Goal: Navigation & Orientation: Find specific page/section

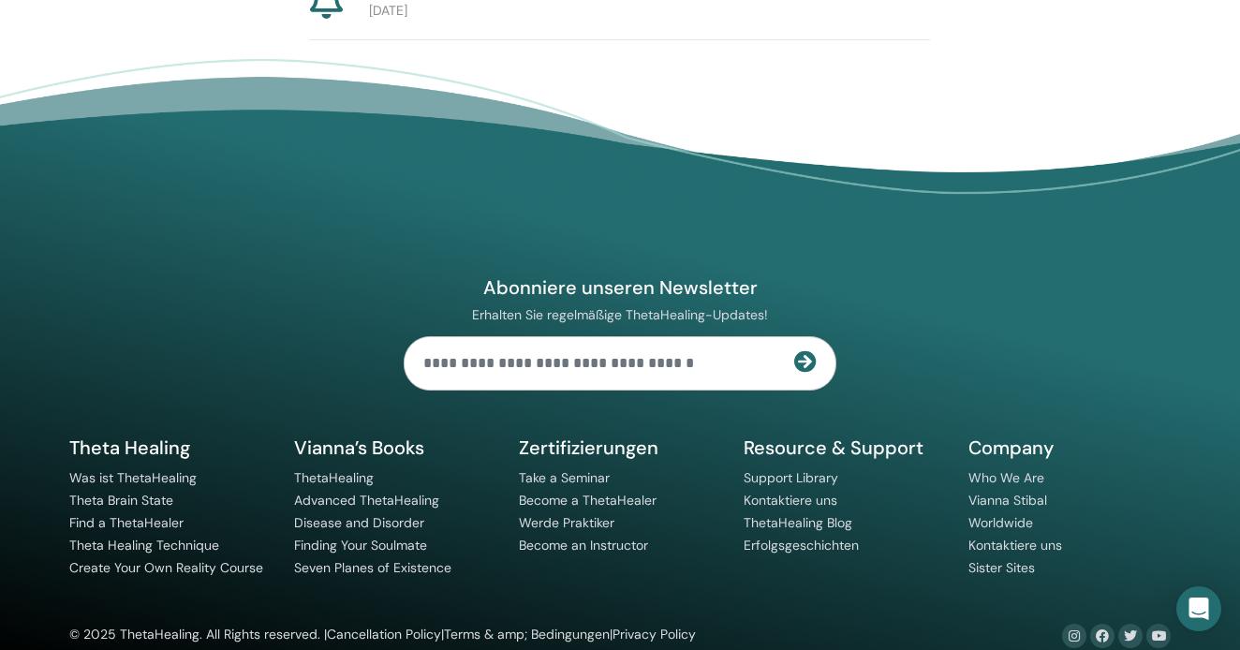
scroll to position [1460, 3]
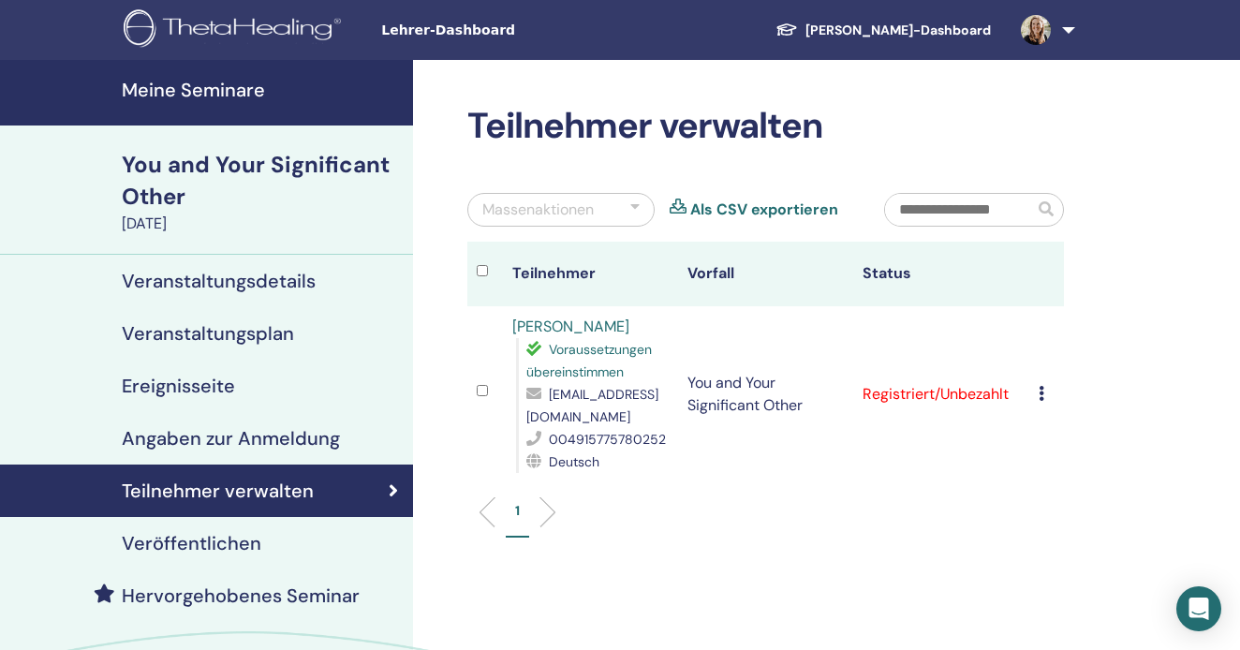
click at [1056, 19] on link at bounding box center [1044, 30] width 77 height 60
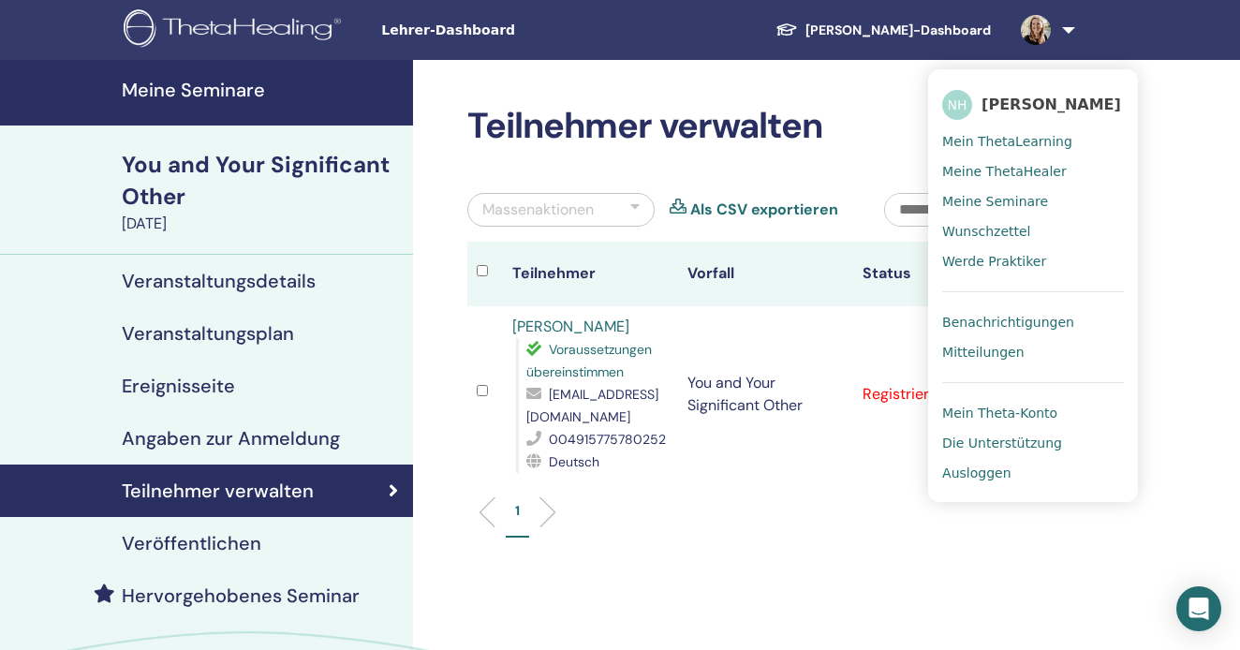
click at [998, 323] on span "Benachrichtigungen" at bounding box center [1008, 322] width 132 height 17
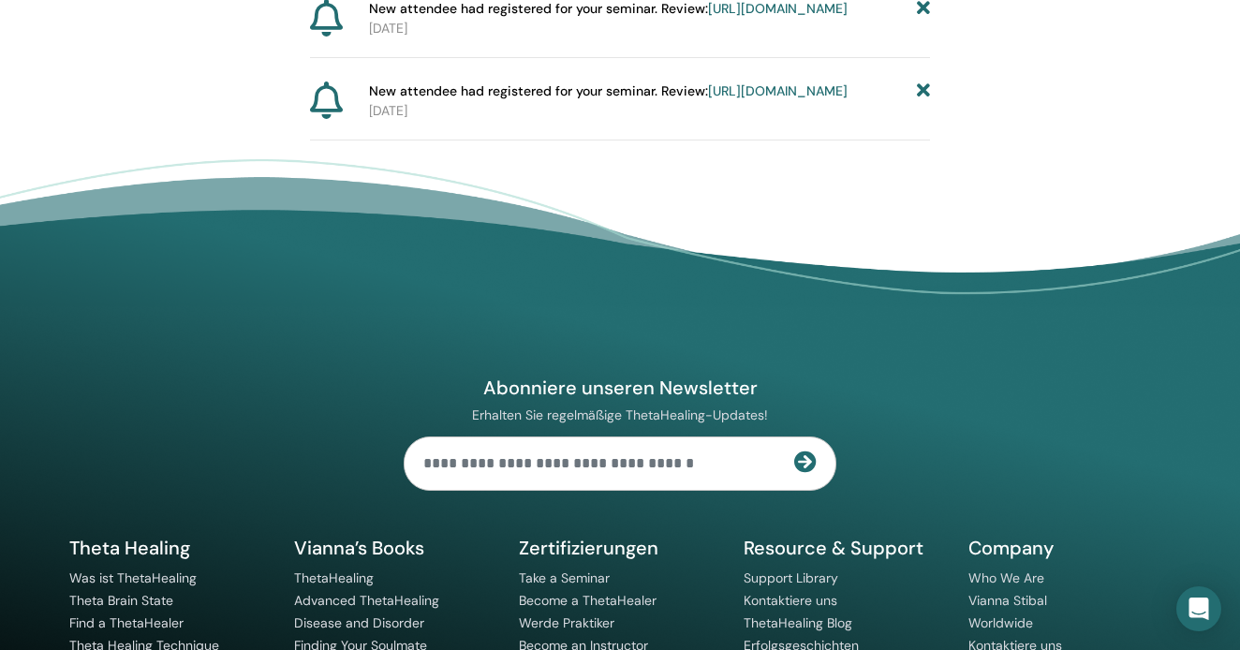
scroll to position [1349, 1]
click at [707, 17] on link "https://member.thetahealing.com/instructor/seminar/369369/attendees" at bounding box center [777, 8] width 140 height 17
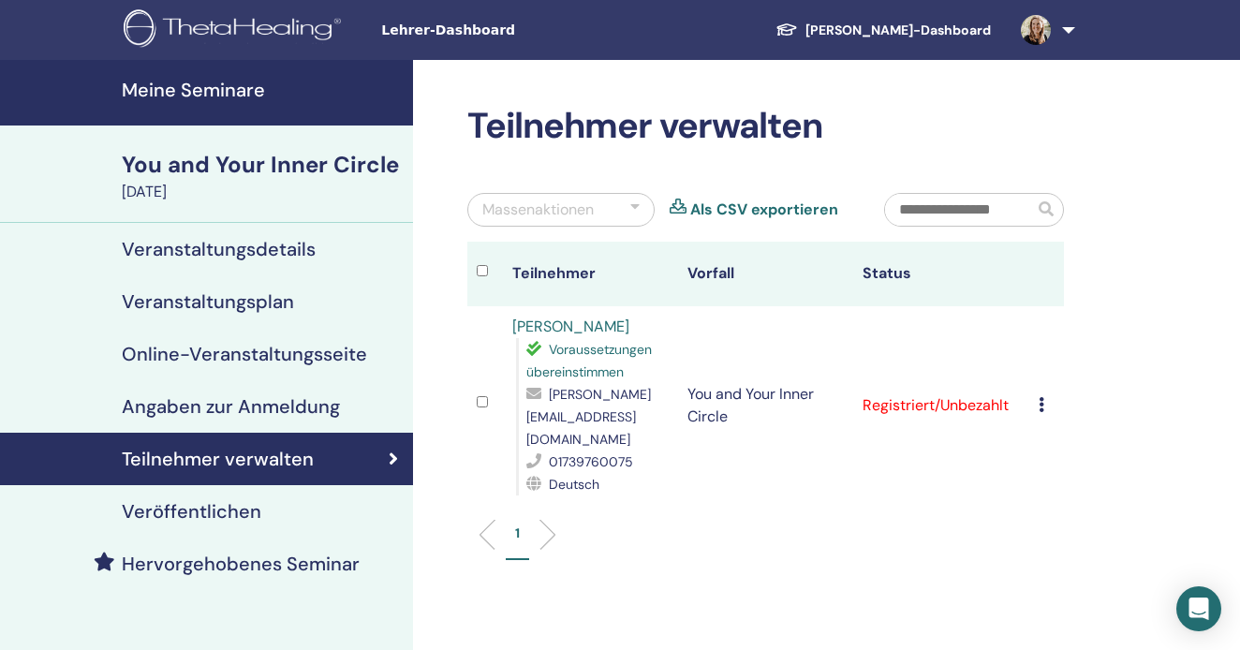
click at [1044, 394] on div "Registrierung stornieren Keine automatische Zertifizierung durchführen Als beza…" at bounding box center [1046, 405] width 16 height 22
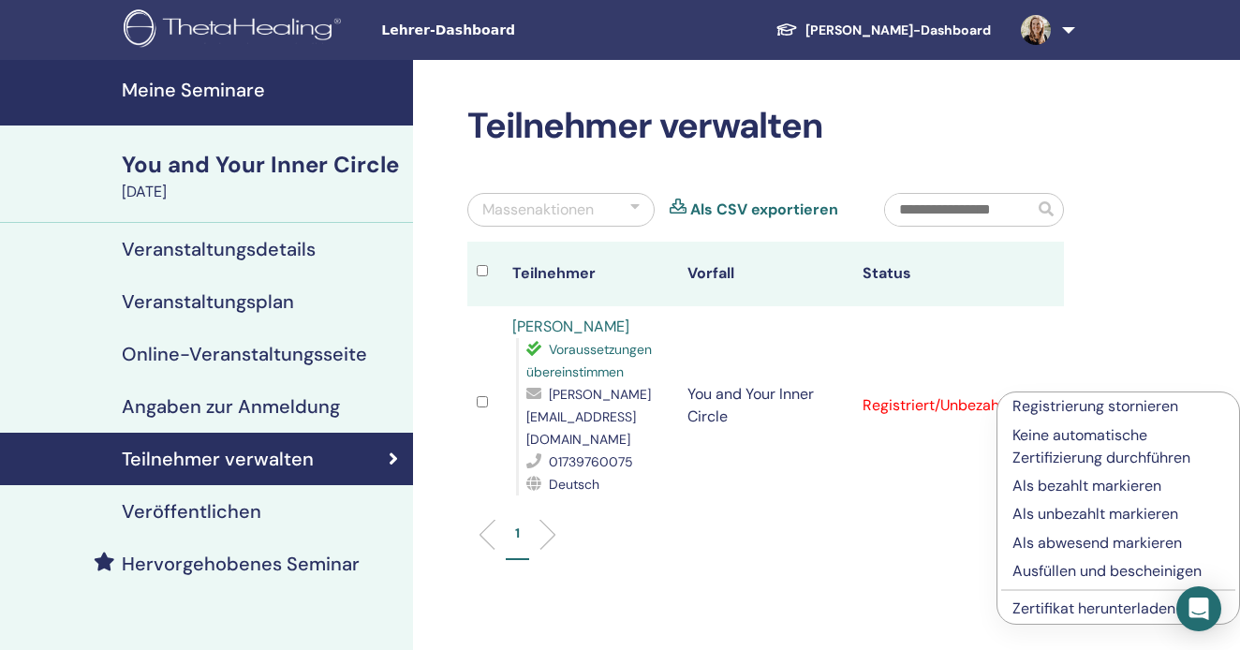
click at [1053, 570] on p "Ausfüllen und bescheinigen" at bounding box center [1118, 571] width 212 height 22
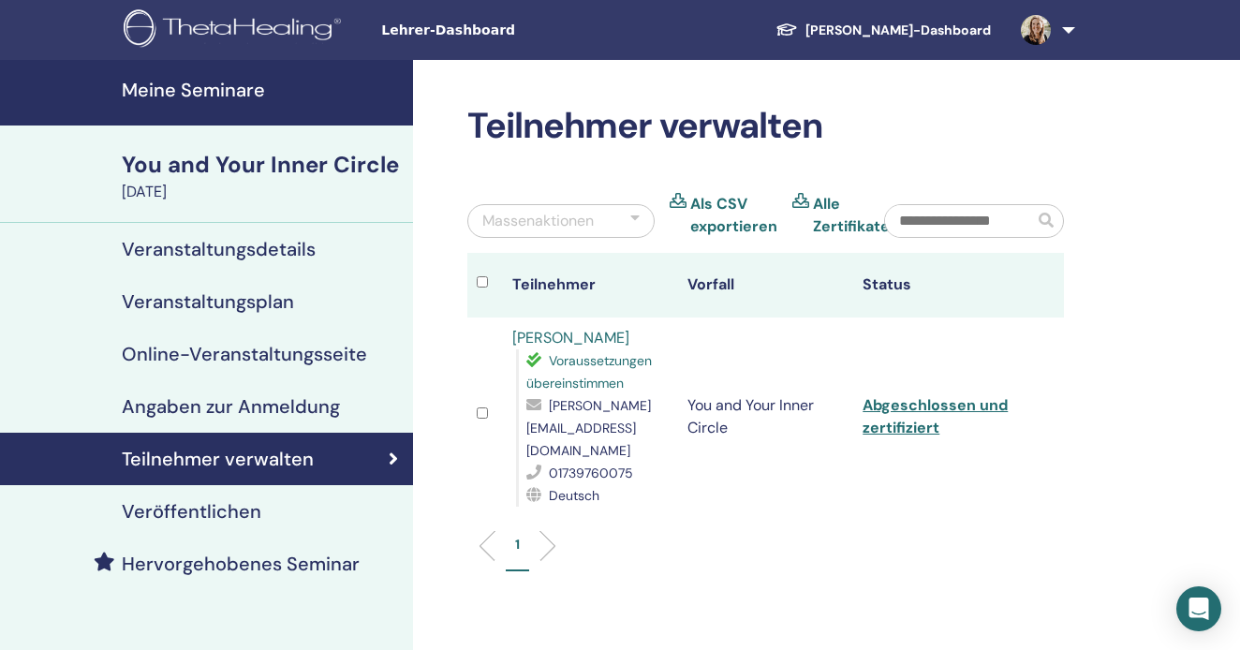
click at [262, 98] on h4 "Meine Seminare" at bounding box center [262, 90] width 280 height 22
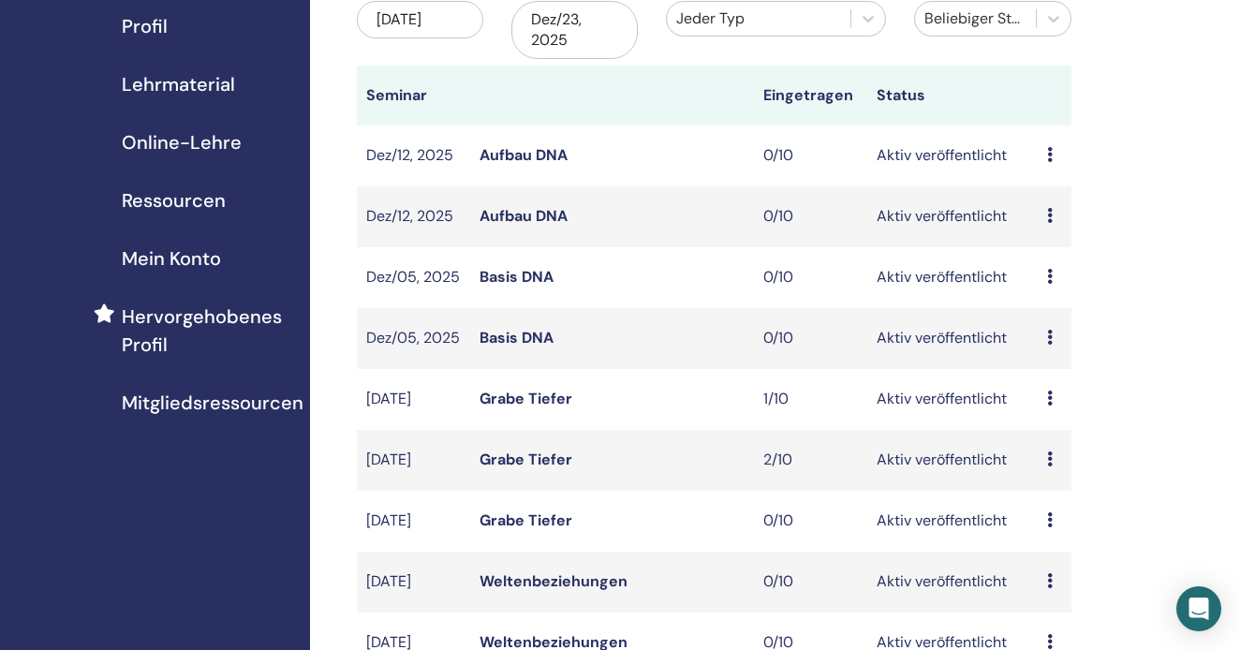
scroll to position [144, 0]
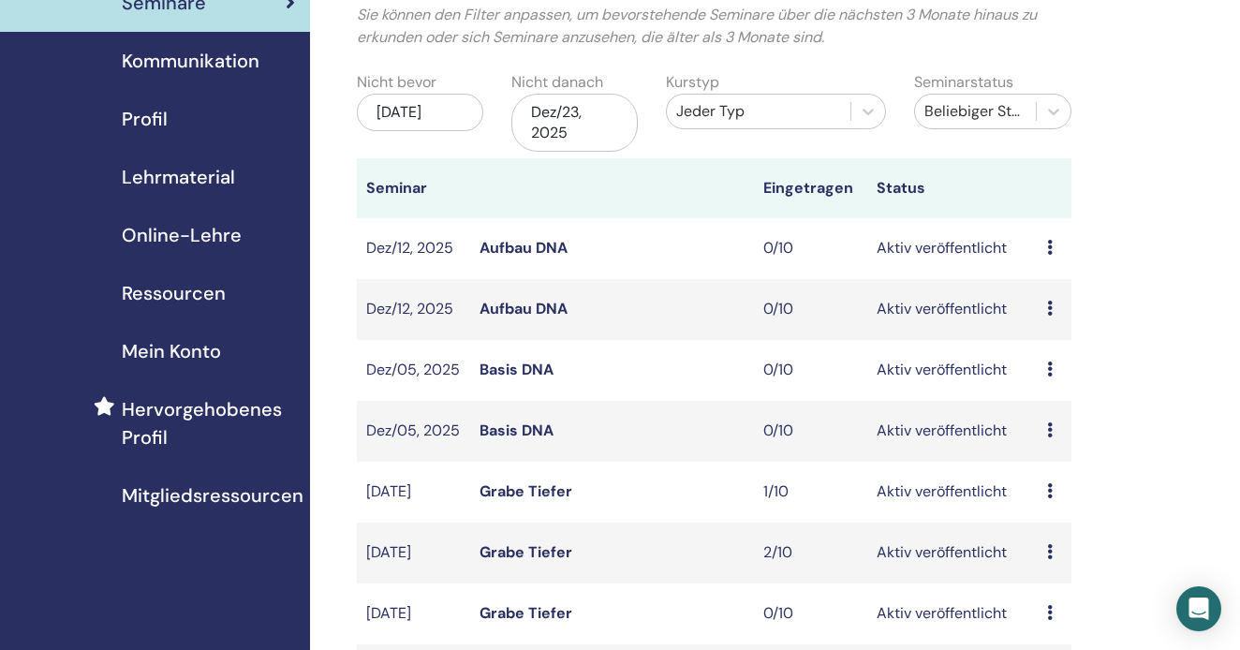
click at [426, 106] on div "[DATE]" at bounding box center [420, 112] width 126 height 37
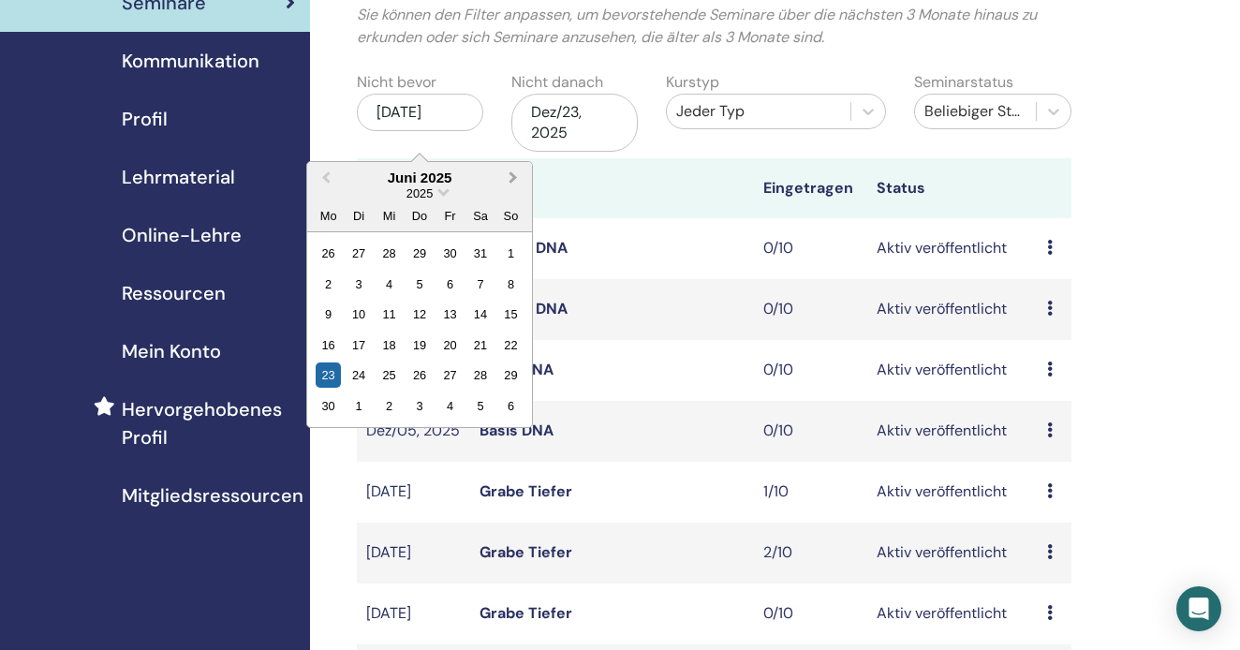
click at [513, 177] on span "Next Month" at bounding box center [513, 178] width 0 height 20
click at [330, 336] on div "22" at bounding box center [328, 344] width 25 height 25
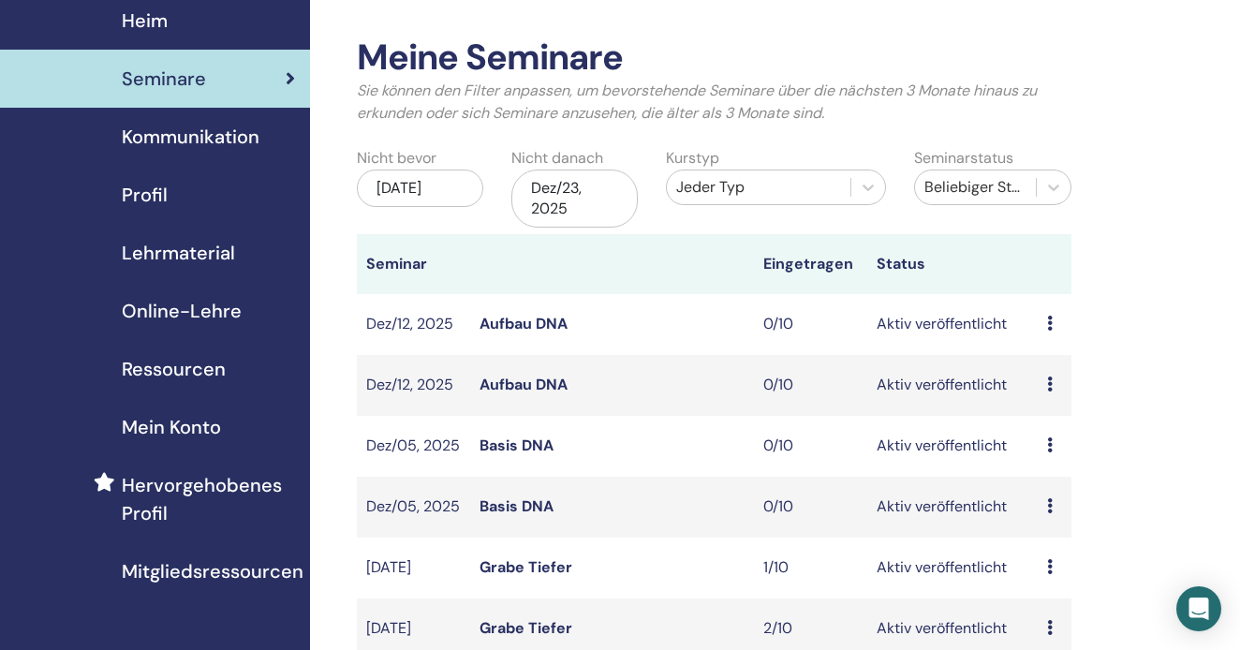
scroll to position [40, 0]
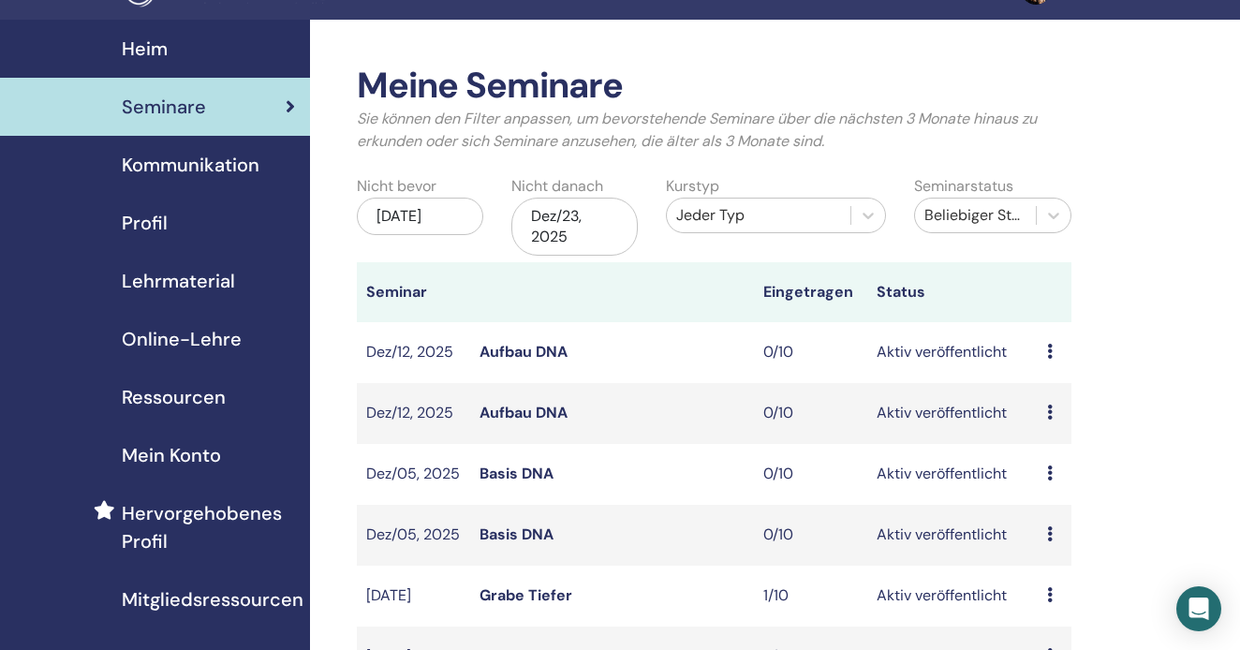
click at [567, 199] on div "Dez/23, 2025" at bounding box center [574, 227] width 126 height 58
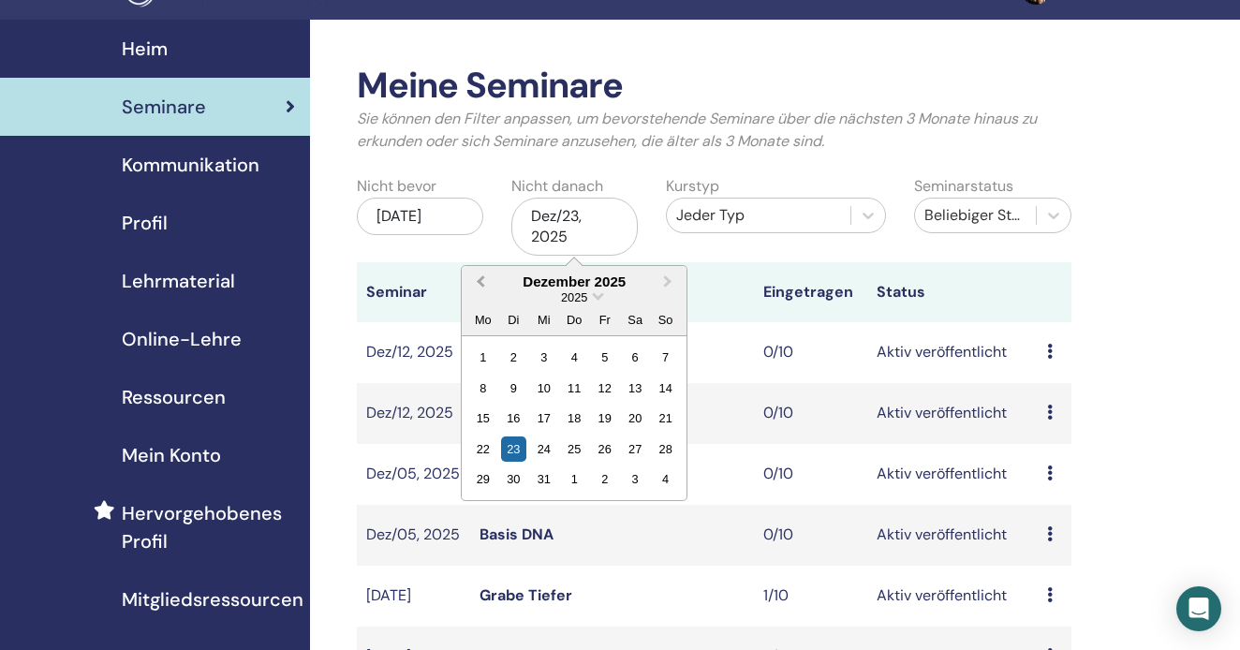
click at [480, 283] on span "Previous Month" at bounding box center [480, 282] width 0 height 20
click at [551, 413] on div "15" at bounding box center [543, 417] width 25 height 25
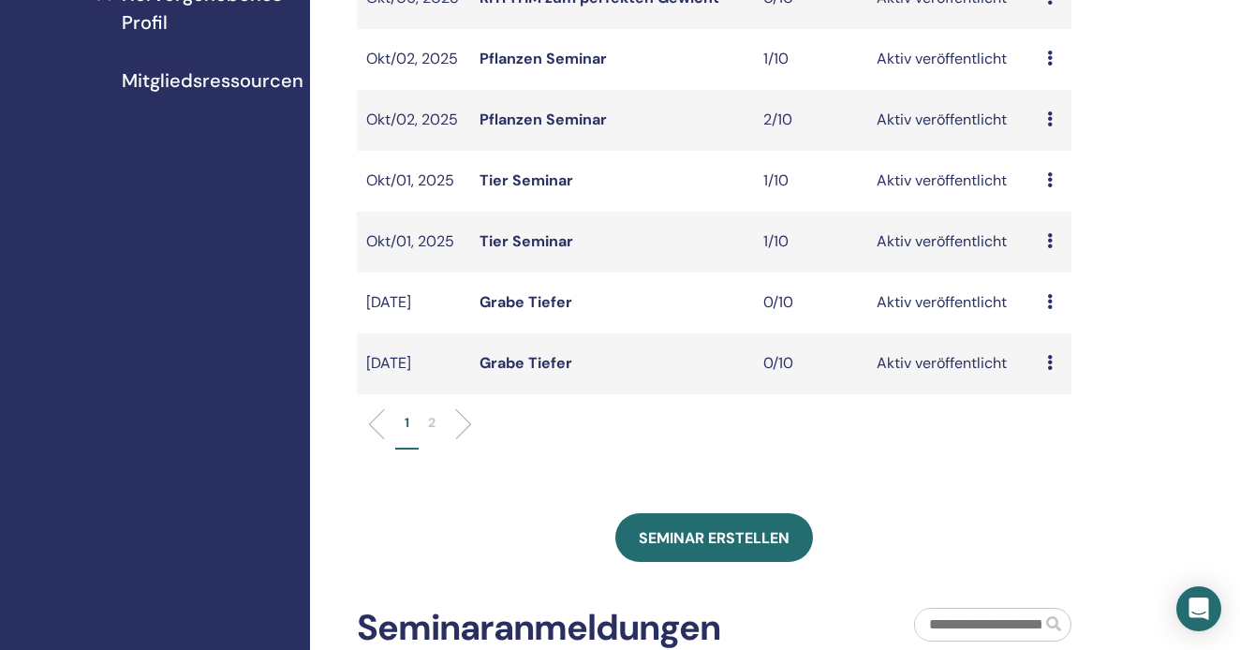
scroll to position [562, 0]
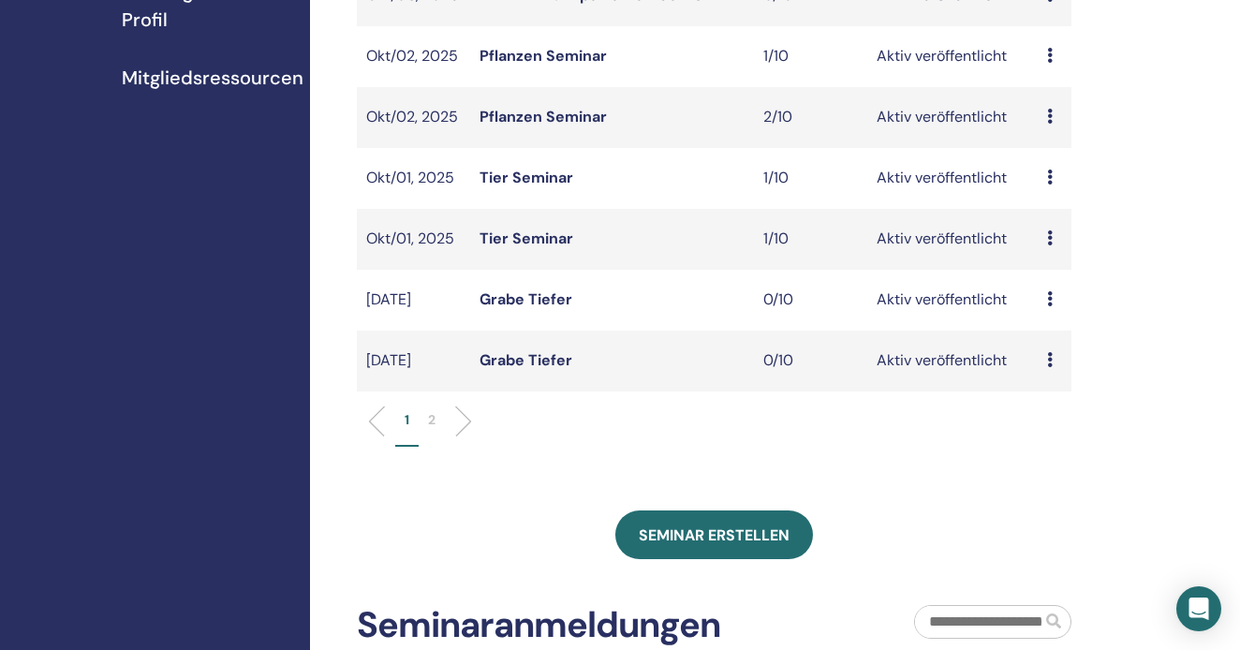
click at [427, 430] on li "2" at bounding box center [432, 428] width 26 height 37
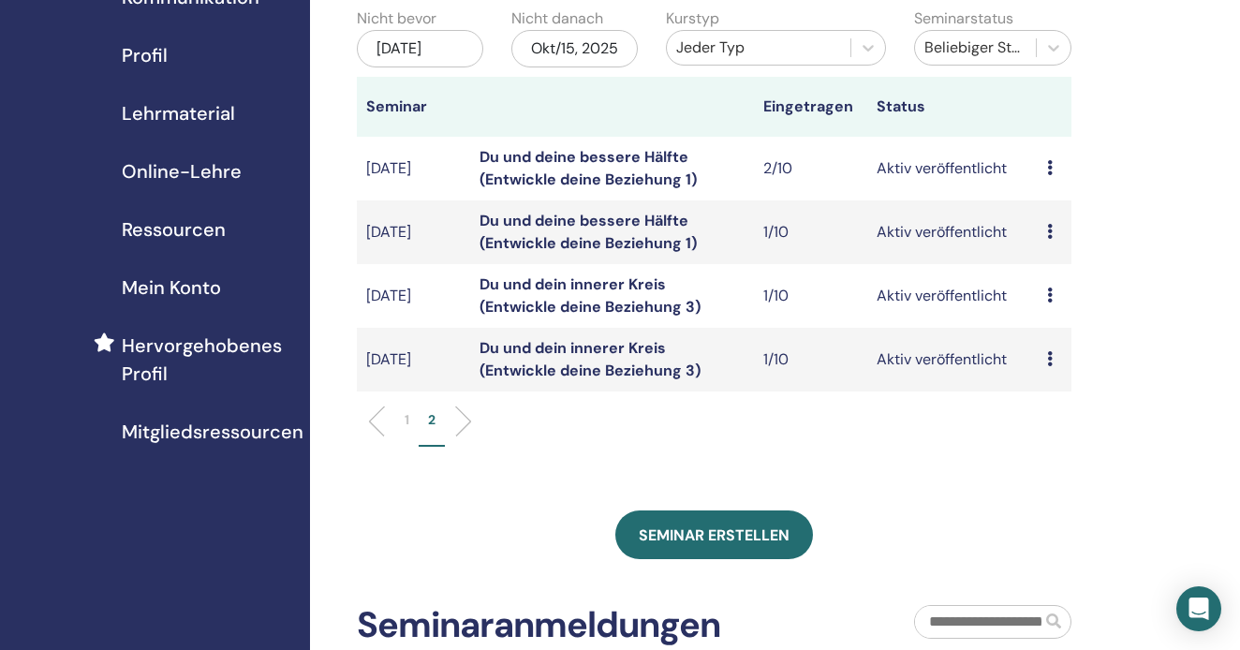
scroll to position [212, 0]
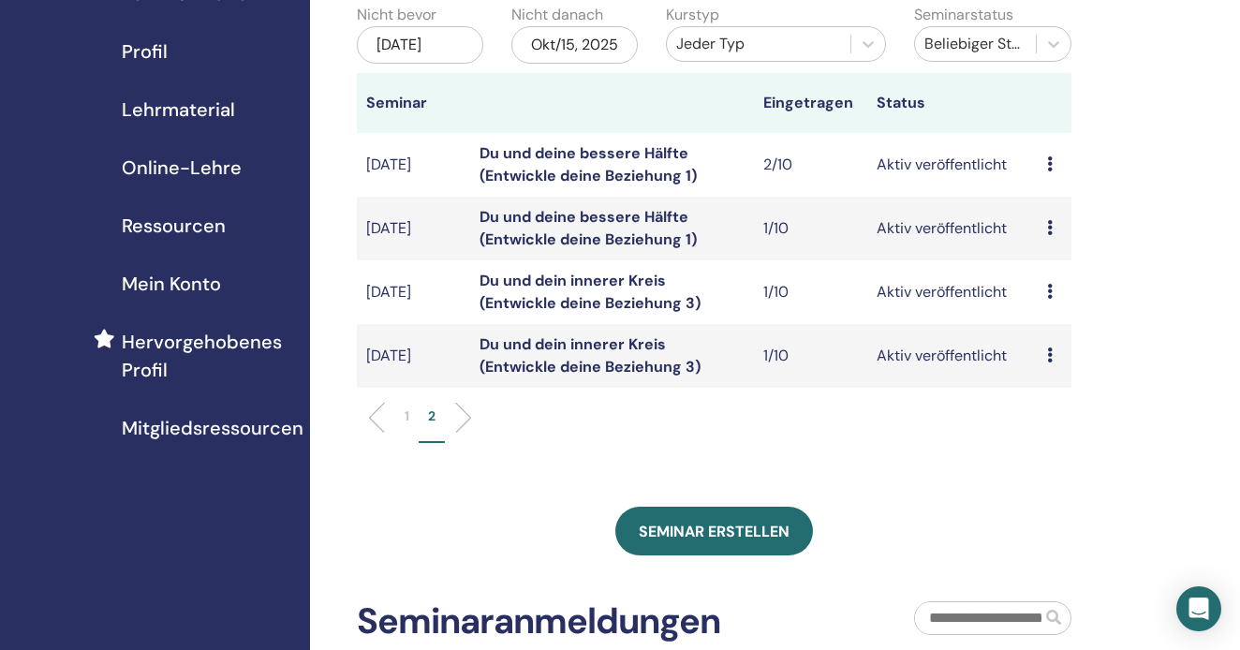
click at [577, 183] on link "Du und deine bessere Hälfte (Entwickle deine Beziehung 1)" at bounding box center [587, 164] width 217 height 42
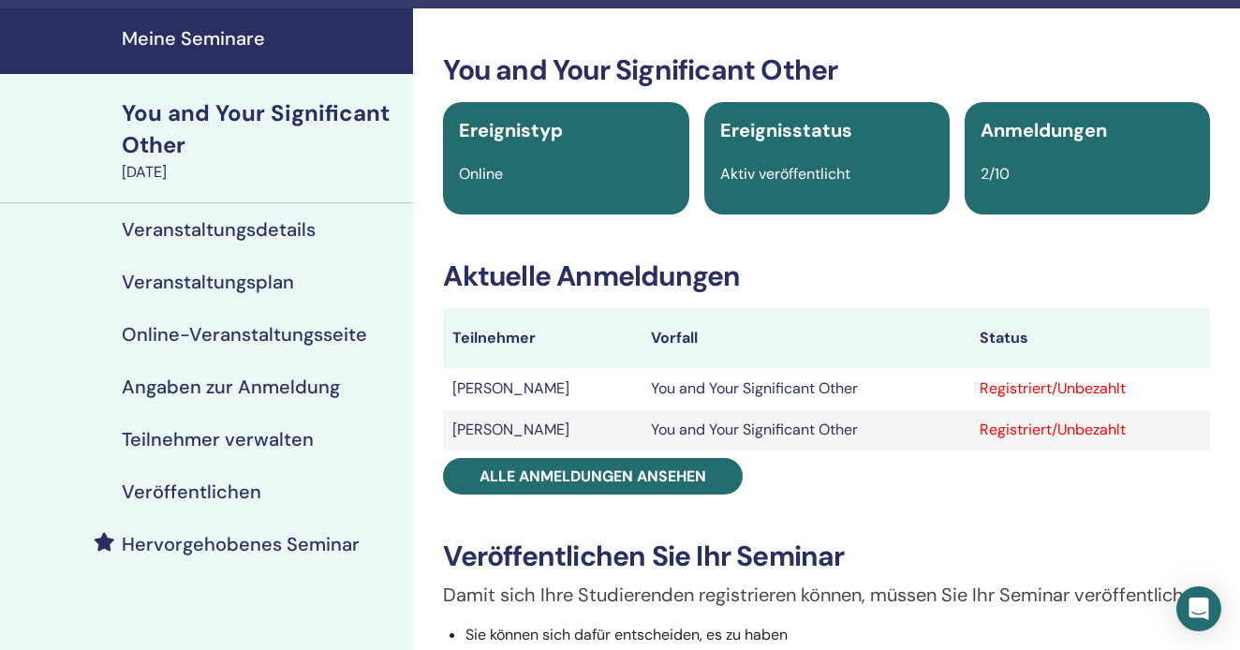
scroll to position [52, 0]
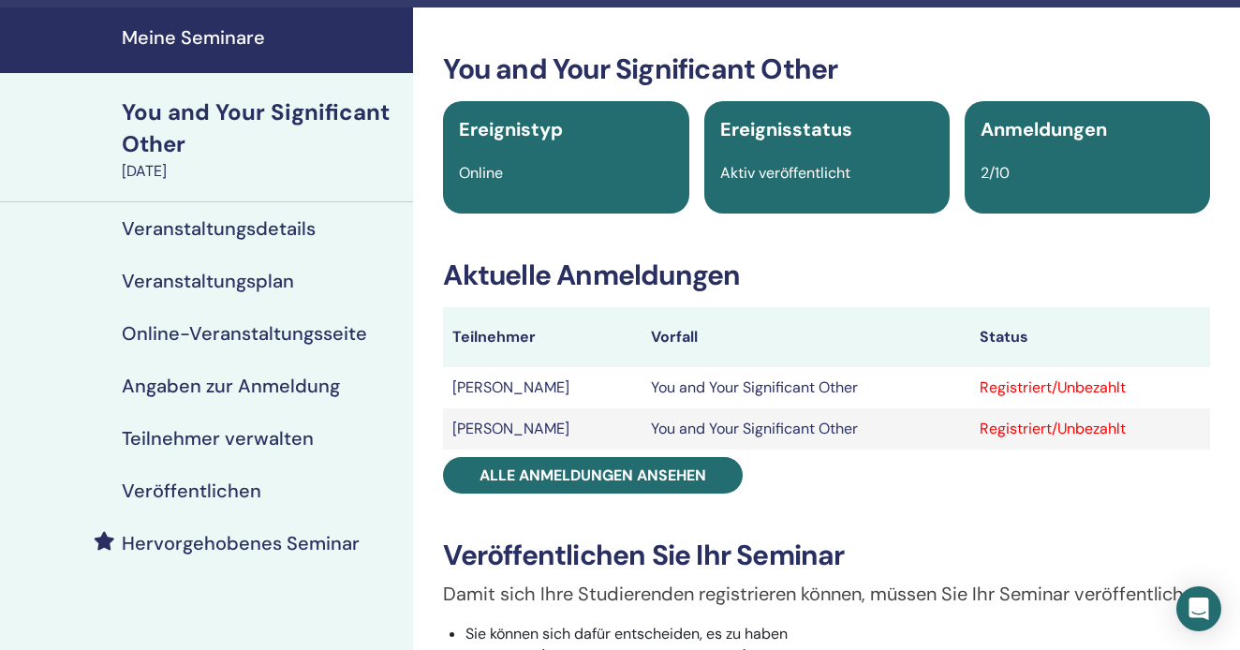
click at [274, 222] on h4 "Veranstaltungsdetails" at bounding box center [219, 228] width 194 height 22
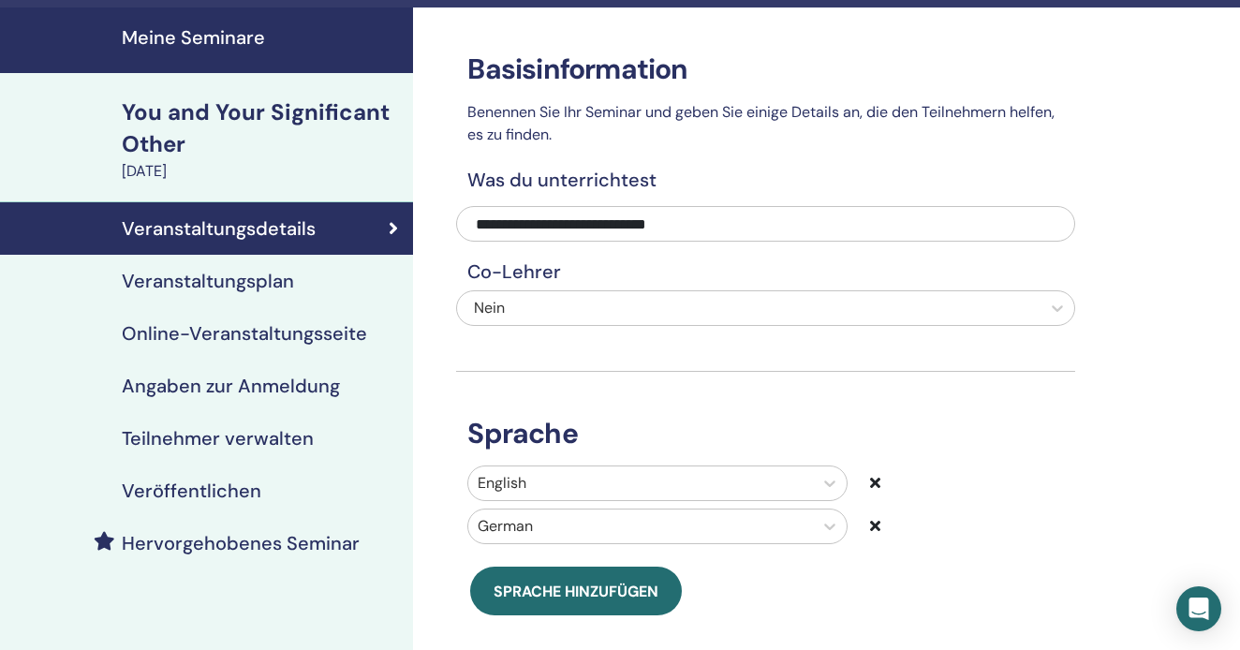
click at [203, 110] on div "You and Your Significant Other" at bounding box center [262, 128] width 280 height 64
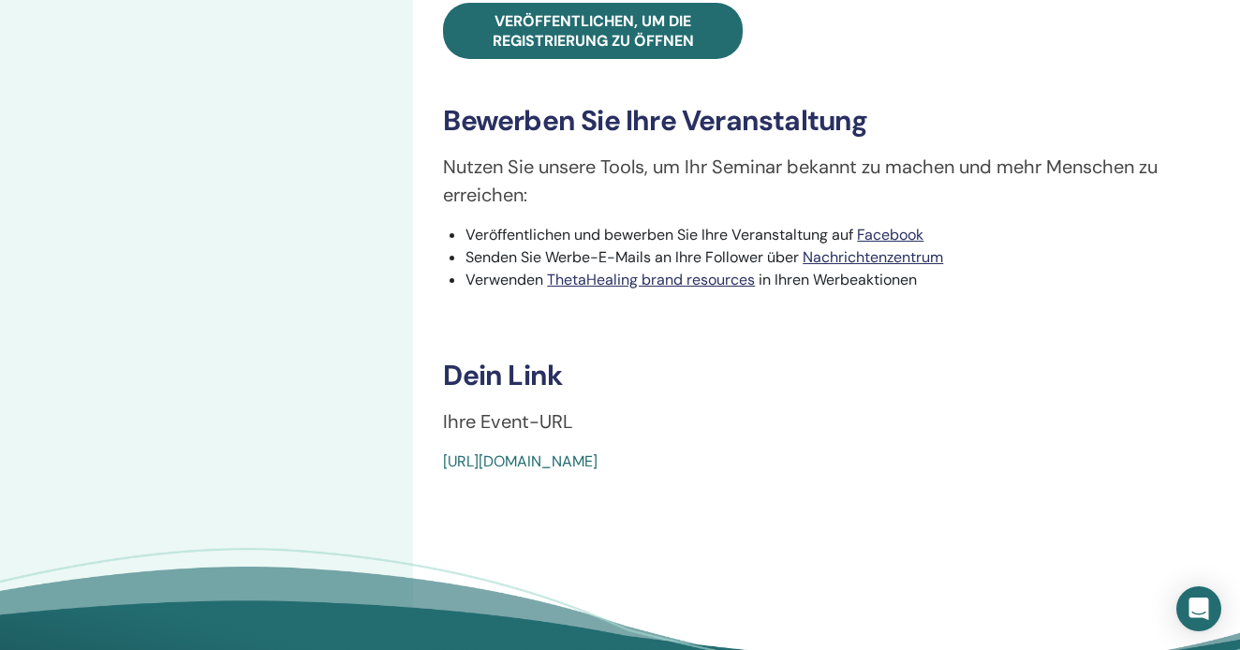
scroll to position [812, 0]
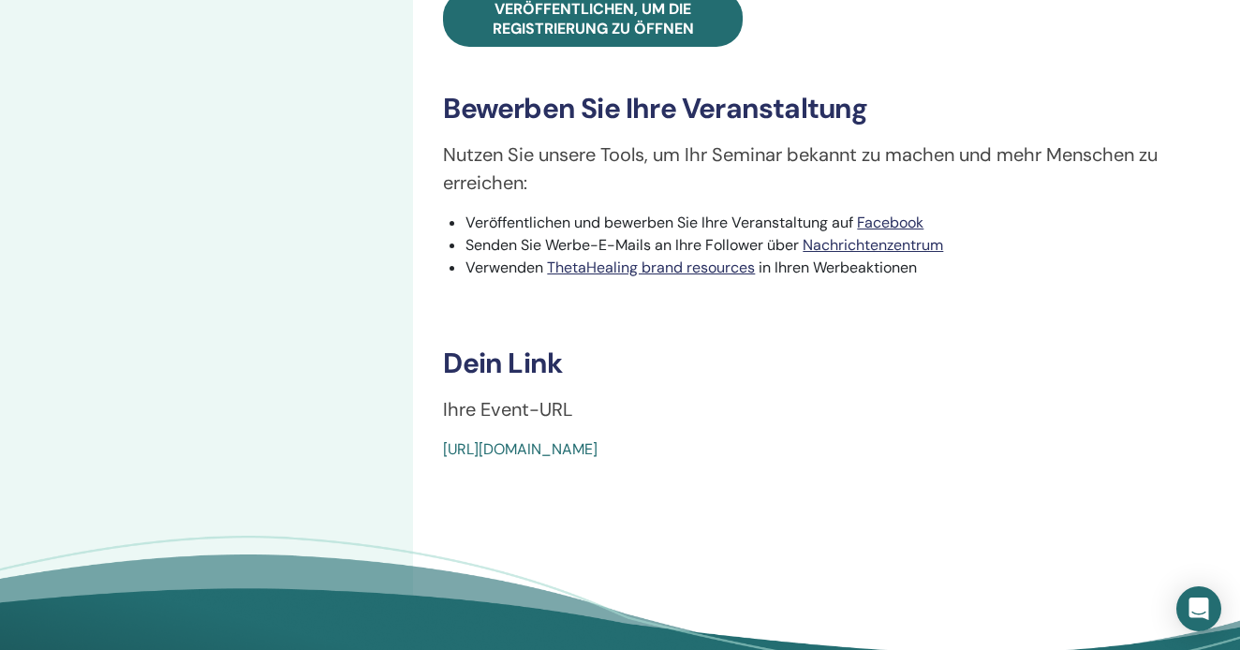
click at [554, 459] on link "[URL][DOMAIN_NAME]" at bounding box center [520, 449] width 155 height 20
